Goal: Information Seeking & Learning: Check status

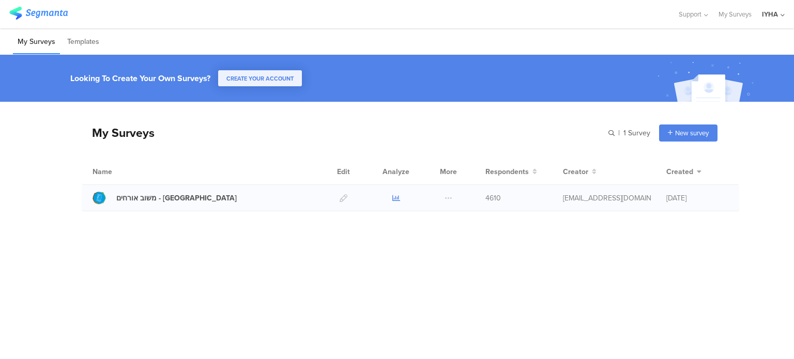
click at [394, 198] on icon at bounding box center [396, 198] width 8 height 8
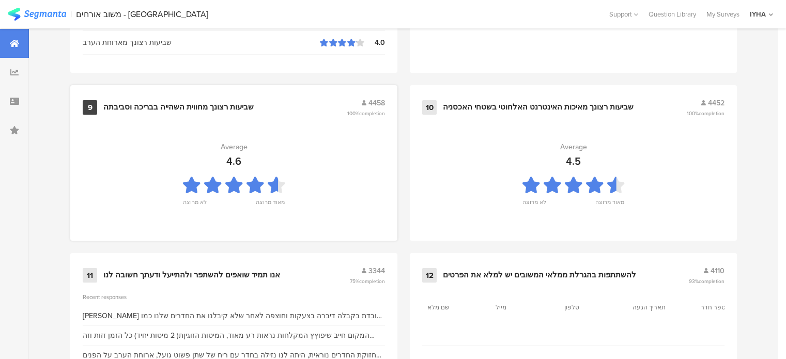
scroll to position [1157, 0]
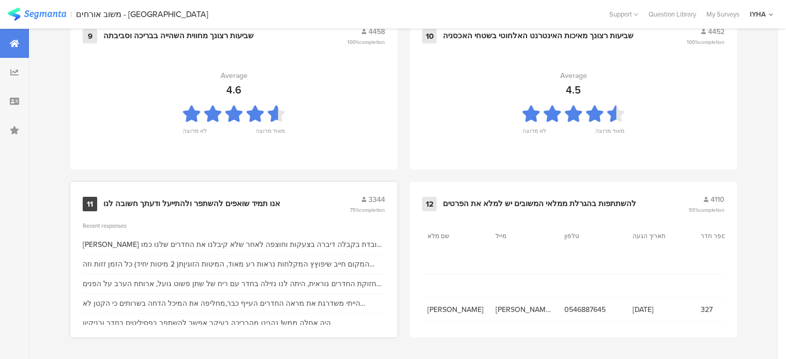
click at [197, 203] on div "אנו תמיד שואפים להשתפר ולהתייעל ודעתך חשובה לנו" at bounding box center [191, 204] width 177 height 10
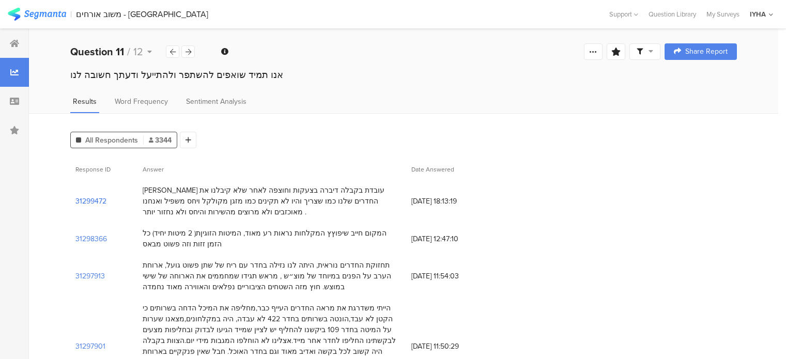
click at [93, 202] on section "31299472" at bounding box center [90, 201] width 31 height 11
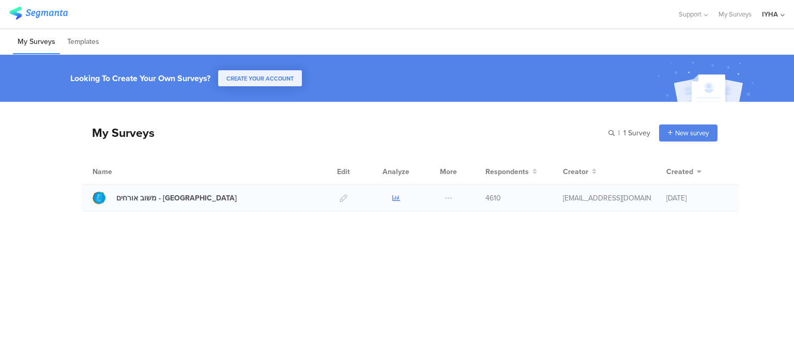
click at [397, 201] on icon at bounding box center [396, 198] width 8 height 8
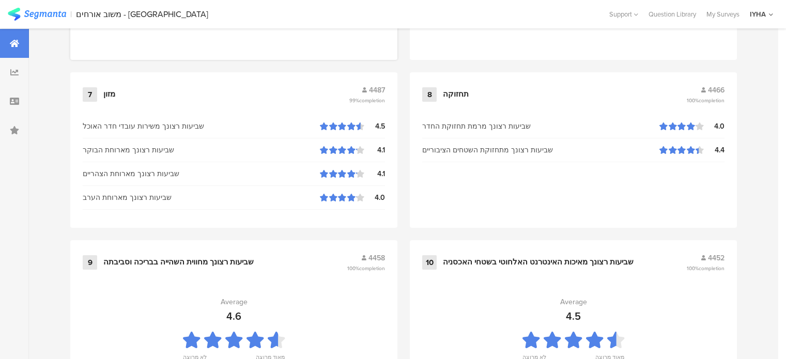
scroll to position [1157, 0]
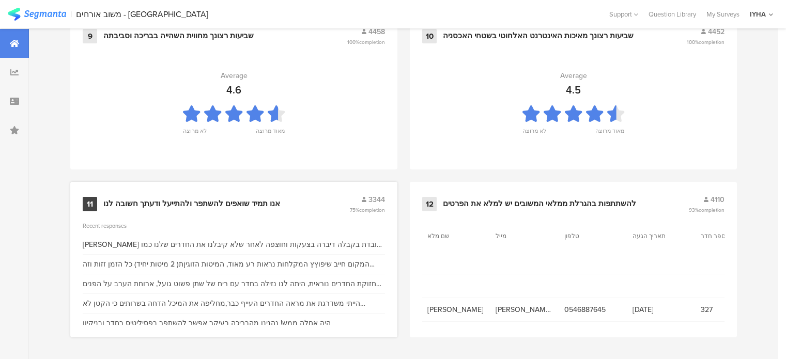
click at [200, 201] on div "אנו תמיד שואפים להשתפר ולהתייעל ודעתך חשובה לנו" at bounding box center [191, 204] width 177 height 10
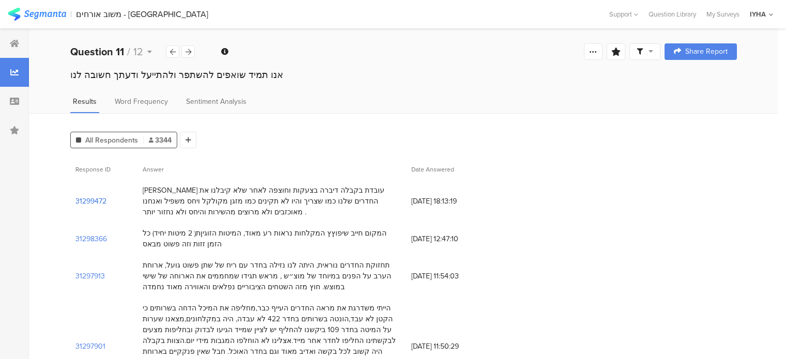
click at [87, 201] on section "31299472" at bounding box center [90, 201] width 31 height 11
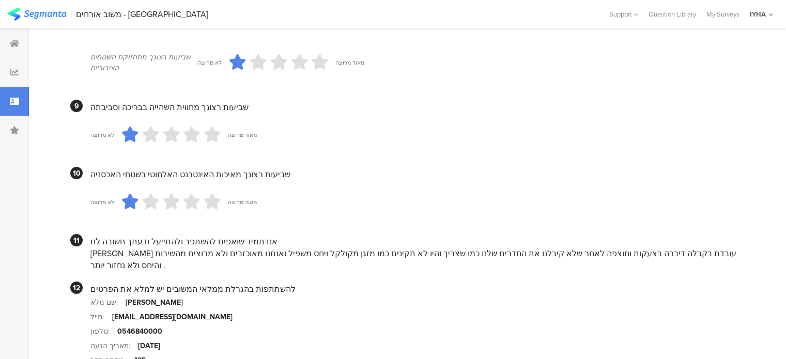
scroll to position [1006, 0]
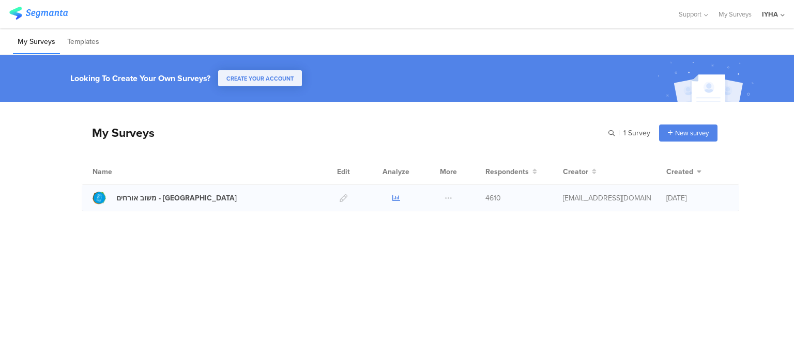
click at [396, 198] on icon at bounding box center [396, 198] width 8 height 8
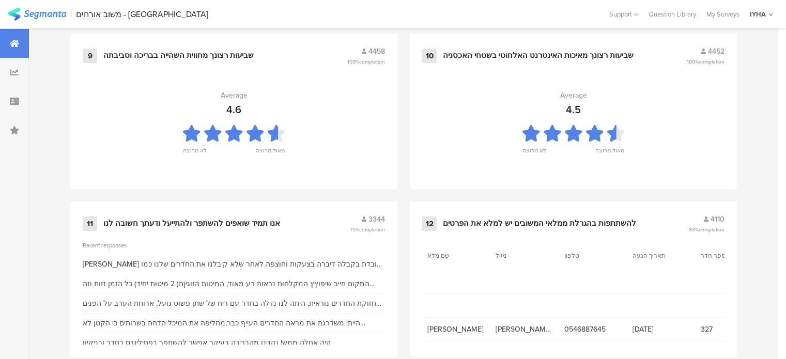
scroll to position [1157, 0]
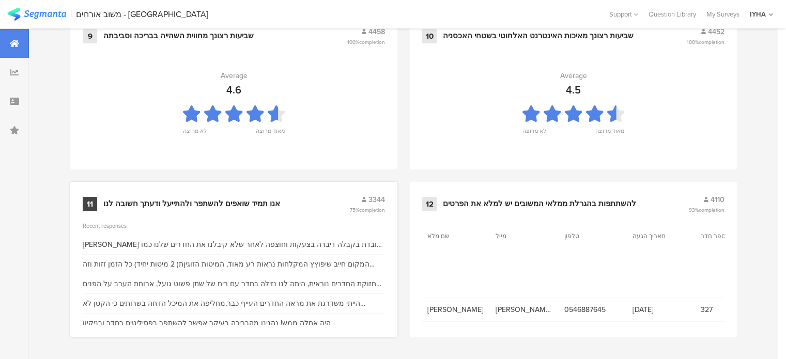
click at [180, 204] on div "אנו תמיד שואפים להשתפר ולהתייעל ודעתך חשובה לנו" at bounding box center [191, 204] width 177 height 10
